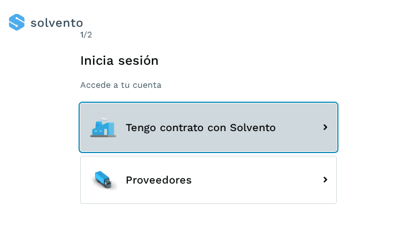
click at [209, 118] on button "Tengo contrato con Solvento" at bounding box center [208, 127] width 257 height 48
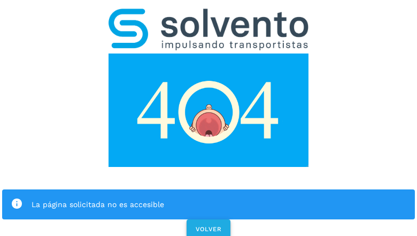
click at [208, 225] on span "VOLVER" at bounding box center [208, 228] width 27 height 7
click at [209, 118] on div "La página solicitada no es accesible VOLVER" at bounding box center [208, 120] width 417 height 241
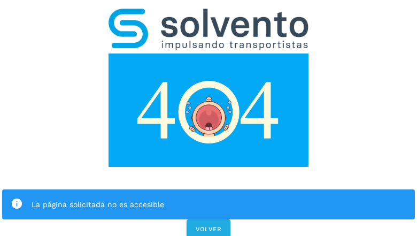
click at [209, 118] on div "La página solicitada no es accesible VOLVER" at bounding box center [208, 120] width 417 height 241
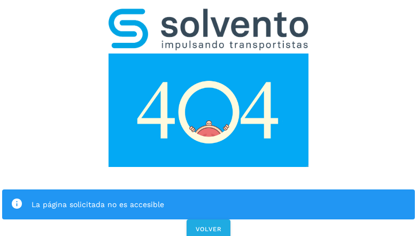
click at [209, 189] on div "La página solicitada no es accesible" at bounding box center [208, 204] width 413 height 30
click at [209, 53] on img at bounding box center [209, 109] width 200 height 113
click at [209, 14] on img at bounding box center [209, 30] width 200 height 42
click at [209, 53] on img at bounding box center [209, 109] width 200 height 113
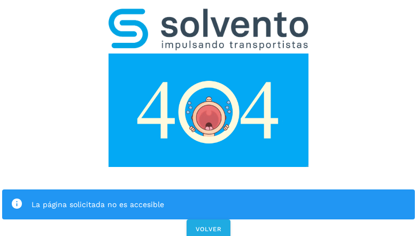
click at [209, 198] on div "La página solicitada no es accesible" at bounding box center [219, 204] width 375 height 13
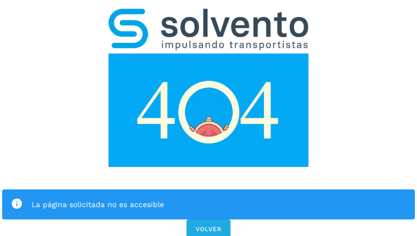
click at [17, 198] on icon at bounding box center [17, 204] width 12 height 12
click at [219, 198] on div "La página solicitada no es accesible" at bounding box center [219, 204] width 375 height 13
click at [209, 225] on span "VOLVER" at bounding box center [208, 228] width 27 height 7
click at [208, 225] on span "VOLVER" at bounding box center [208, 228] width 27 height 7
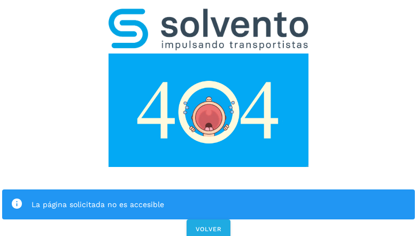
click at [209, 118] on div "La página solicitada no es accesible VOLVER" at bounding box center [208, 120] width 417 height 241
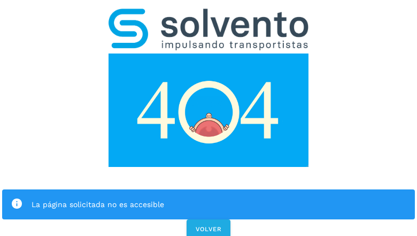
click at [209, 118] on div "La página solicitada no es accesible VOLVER" at bounding box center [208, 120] width 417 height 241
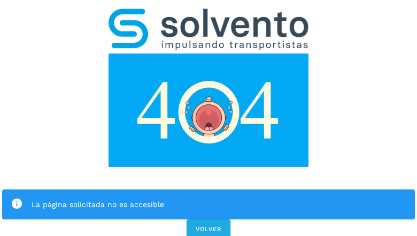
click at [209, 118] on div "La página solicitada no es accesible VOLVER" at bounding box center [208, 120] width 417 height 241
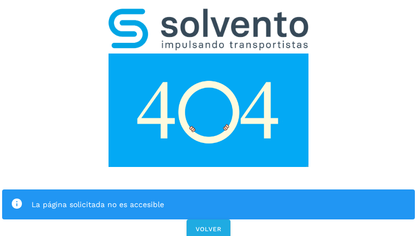
click at [209, 118] on div "La página solicitada no es accesible VOLVER" at bounding box center [208, 120] width 417 height 241
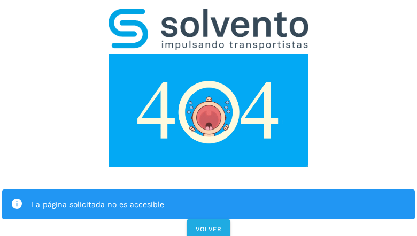
click at [209, 189] on div "La página solicitada no es accesible" at bounding box center [208, 204] width 413 height 30
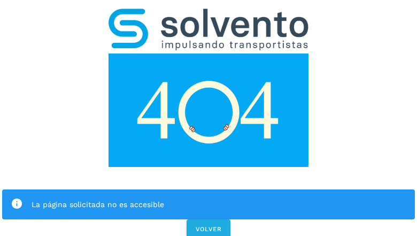
click at [209, 53] on img at bounding box center [209, 109] width 200 height 113
click at [209, 14] on img at bounding box center [209, 30] width 200 height 42
click at [209, 53] on img at bounding box center [209, 109] width 200 height 113
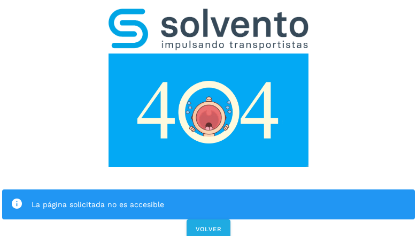
click at [209, 198] on div "La página solicitada no es accesible" at bounding box center [219, 204] width 375 height 13
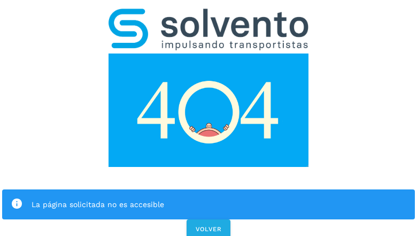
click at [17, 198] on icon at bounding box center [17, 204] width 12 height 12
click at [219, 198] on div "La página solicitada no es accesible" at bounding box center [219, 204] width 375 height 13
click at [209, 225] on span "VOLVER" at bounding box center [208, 228] width 27 height 7
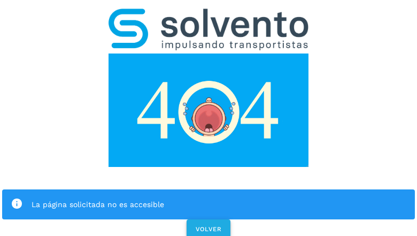
click at [208, 225] on span "VOLVER" at bounding box center [208, 228] width 27 height 7
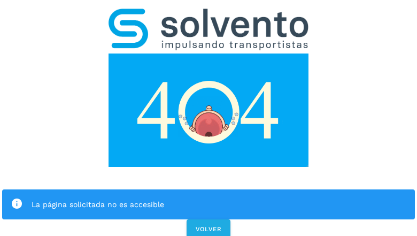
click at [209, 118] on div "La página solicitada no es accesible VOLVER" at bounding box center [208, 120] width 417 height 241
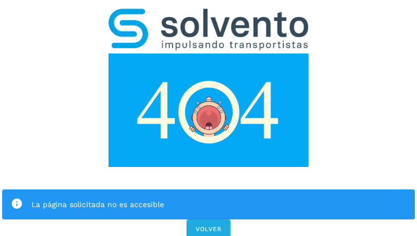
click at [209, 189] on div "La página solicitada no es accesible" at bounding box center [208, 204] width 413 height 30
click at [209, 53] on img at bounding box center [209, 109] width 200 height 113
click at [209, 14] on img at bounding box center [209, 30] width 200 height 42
click at [209, 53] on img at bounding box center [209, 109] width 200 height 113
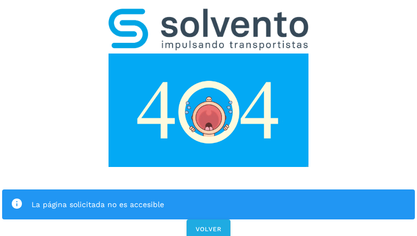
click at [209, 198] on div "La página solicitada no es accesible" at bounding box center [219, 204] width 375 height 13
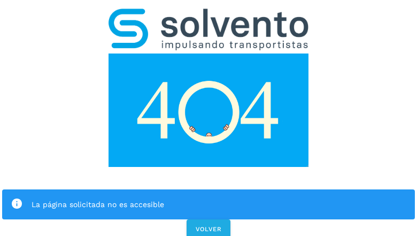
click at [209, 198] on div "La página solicitada no es accesible" at bounding box center [219, 204] width 375 height 13
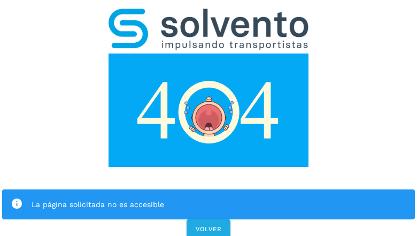
click at [17, 198] on icon at bounding box center [17, 204] width 12 height 12
click at [219, 198] on div "La página solicitada no es accesible" at bounding box center [219, 204] width 375 height 13
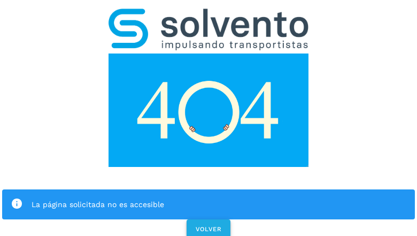
click at [209, 225] on span "VOLVER" at bounding box center [208, 228] width 27 height 7
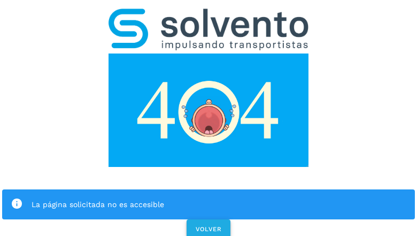
click at [208, 225] on span "VOLVER" at bounding box center [208, 228] width 27 height 7
click at [209, 118] on div "La página solicitada no es accesible VOLVER" at bounding box center [208, 120] width 417 height 241
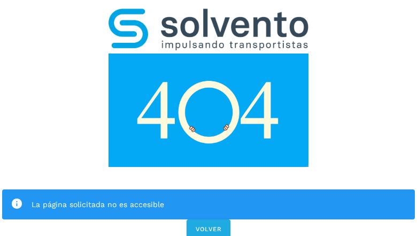
click at [209, 118] on div "La página solicitada no es accesible VOLVER" at bounding box center [208, 120] width 417 height 241
click at [209, 189] on div "La página solicitada no es accesible" at bounding box center [208, 204] width 413 height 30
click at [209, 53] on img at bounding box center [209, 109] width 200 height 113
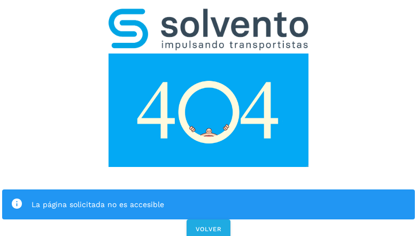
click at [209, 53] on img at bounding box center [209, 109] width 200 height 113
click at [209, 14] on img at bounding box center [209, 30] width 200 height 42
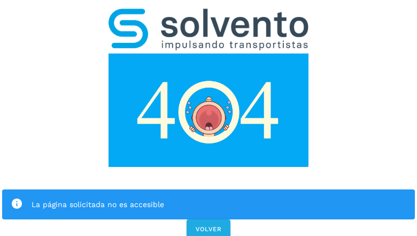
click at [209, 53] on img at bounding box center [209, 109] width 200 height 113
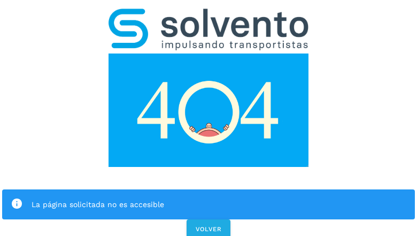
click at [209, 198] on div "La página solicitada no es accesible" at bounding box center [219, 204] width 375 height 13
click at [17, 198] on icon at bounding box center [17, 204] width 12 height 12
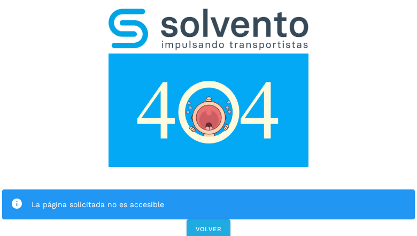
click at [219, 198] on div "La página solicitada no es accesible" at bounding box center [219, 204] width 375 height 13
